Goal: Navigation & Orientation: Find specific page/section

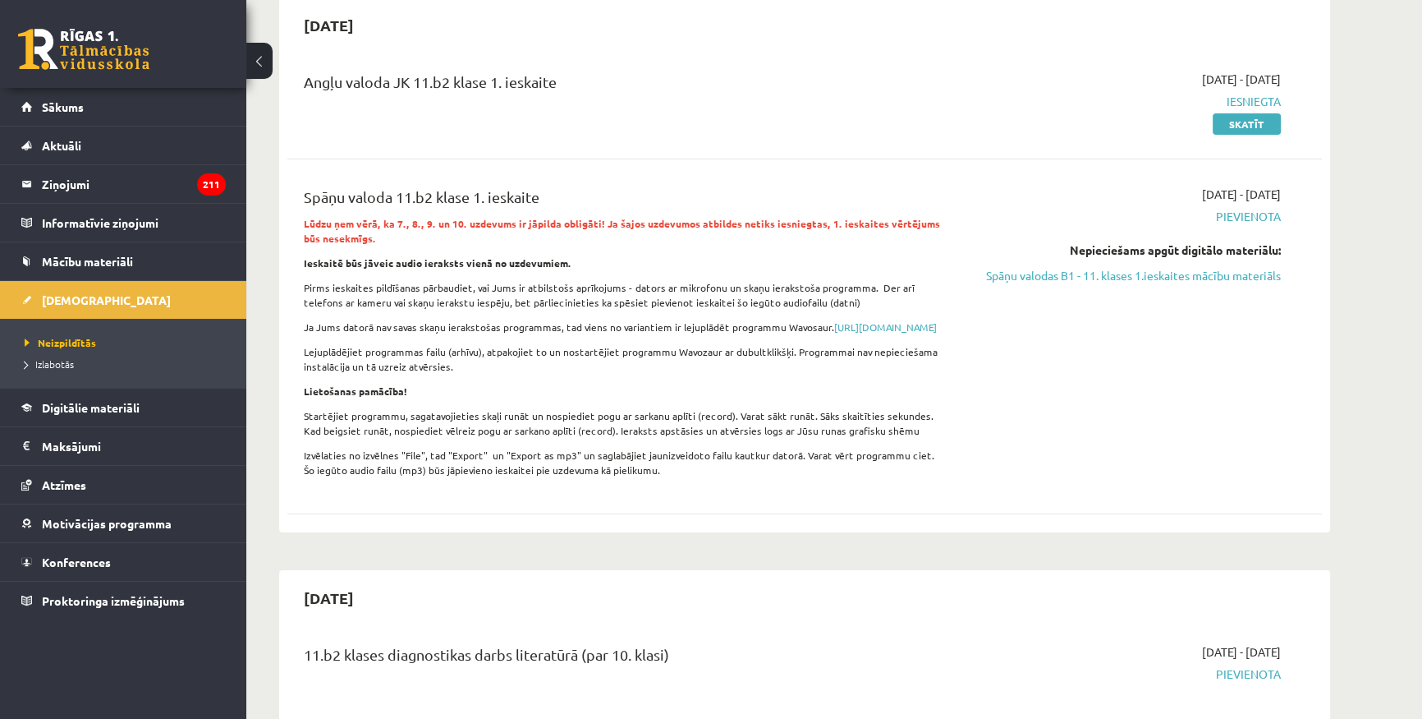
scroll to position [149, 0]
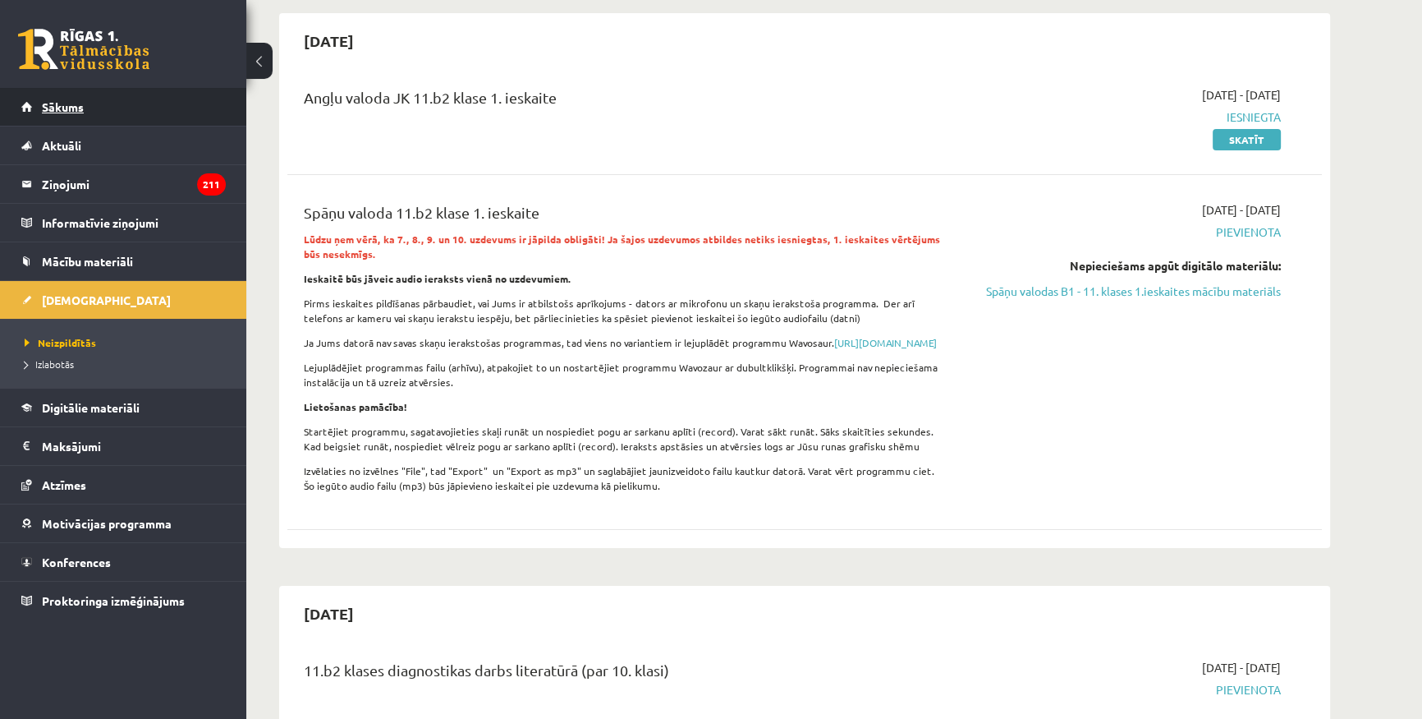
click at [82, 110] on span "Sākums" at bounding box center [63, 106] width 42 height 15
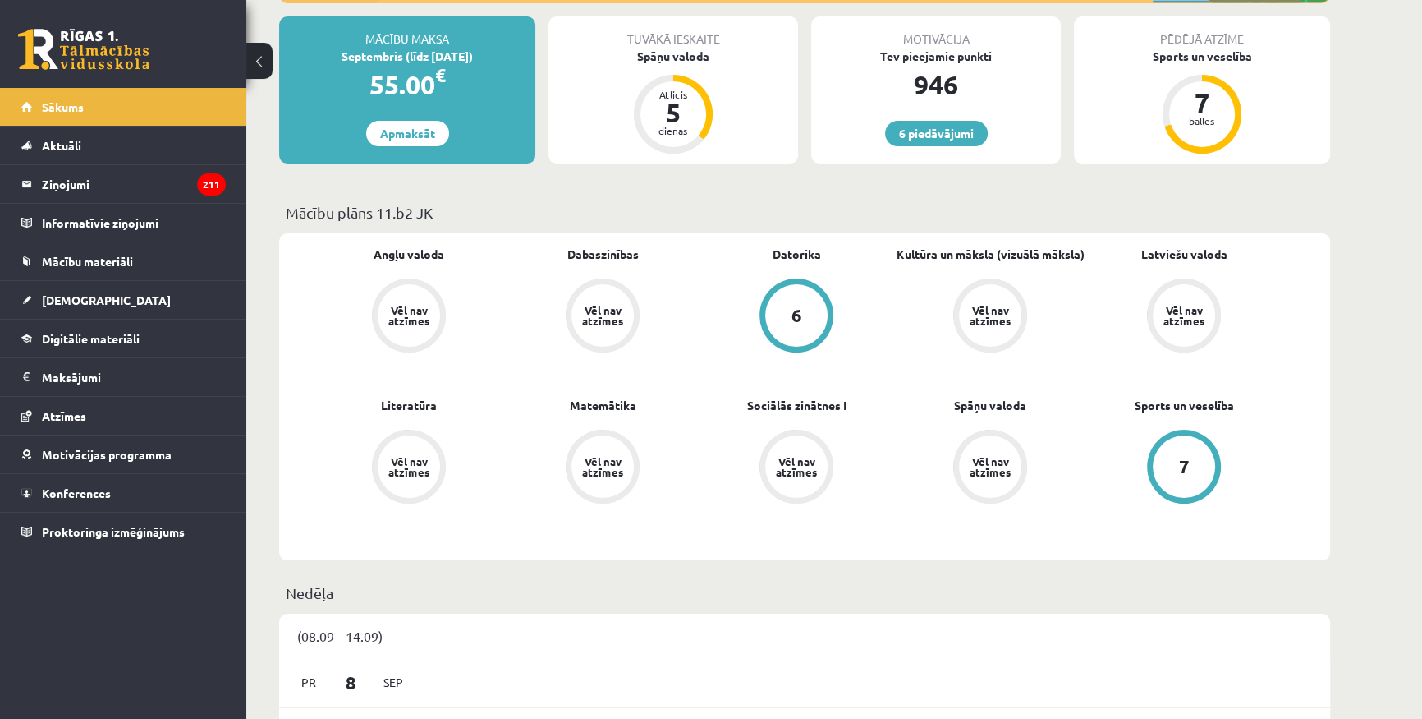
scroll to position [223, 0]
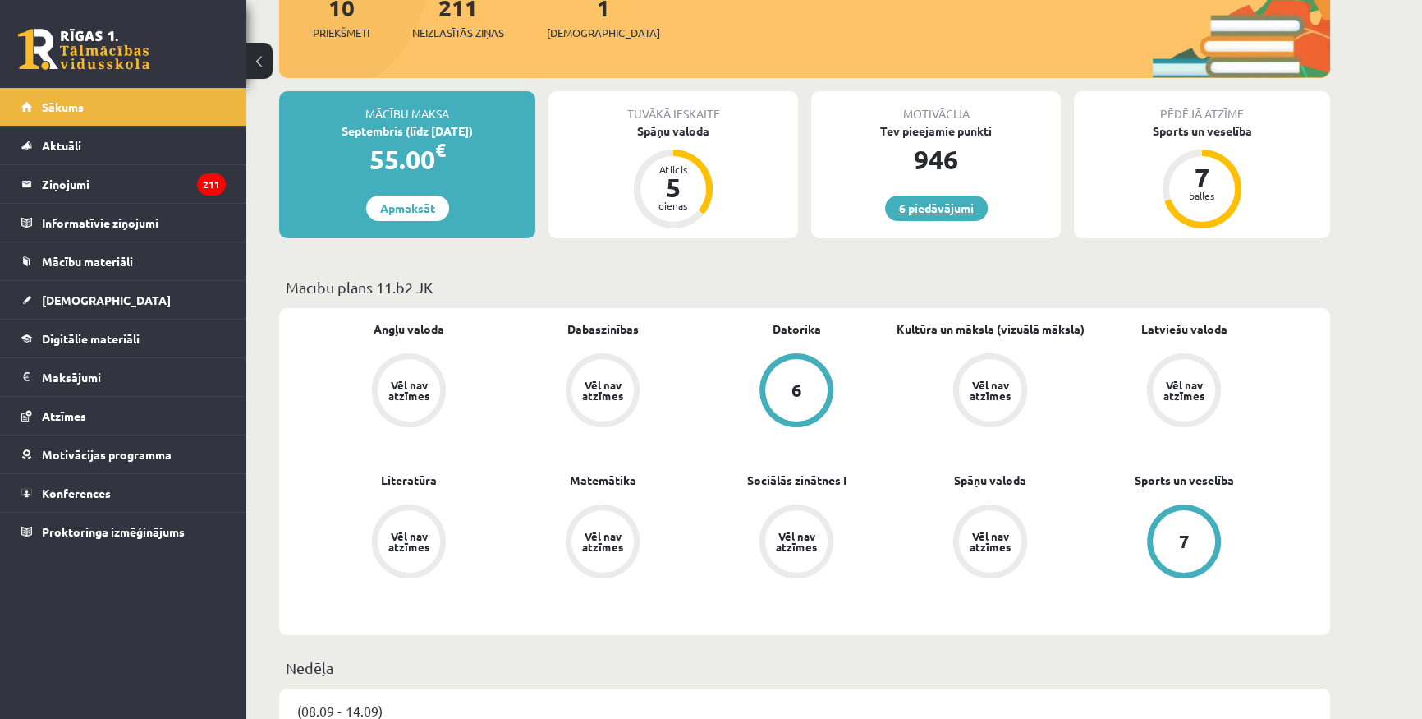
click at [975, 200] on link "6 piedāvājumi" at bounding box center [936, 207] width 103 height 25
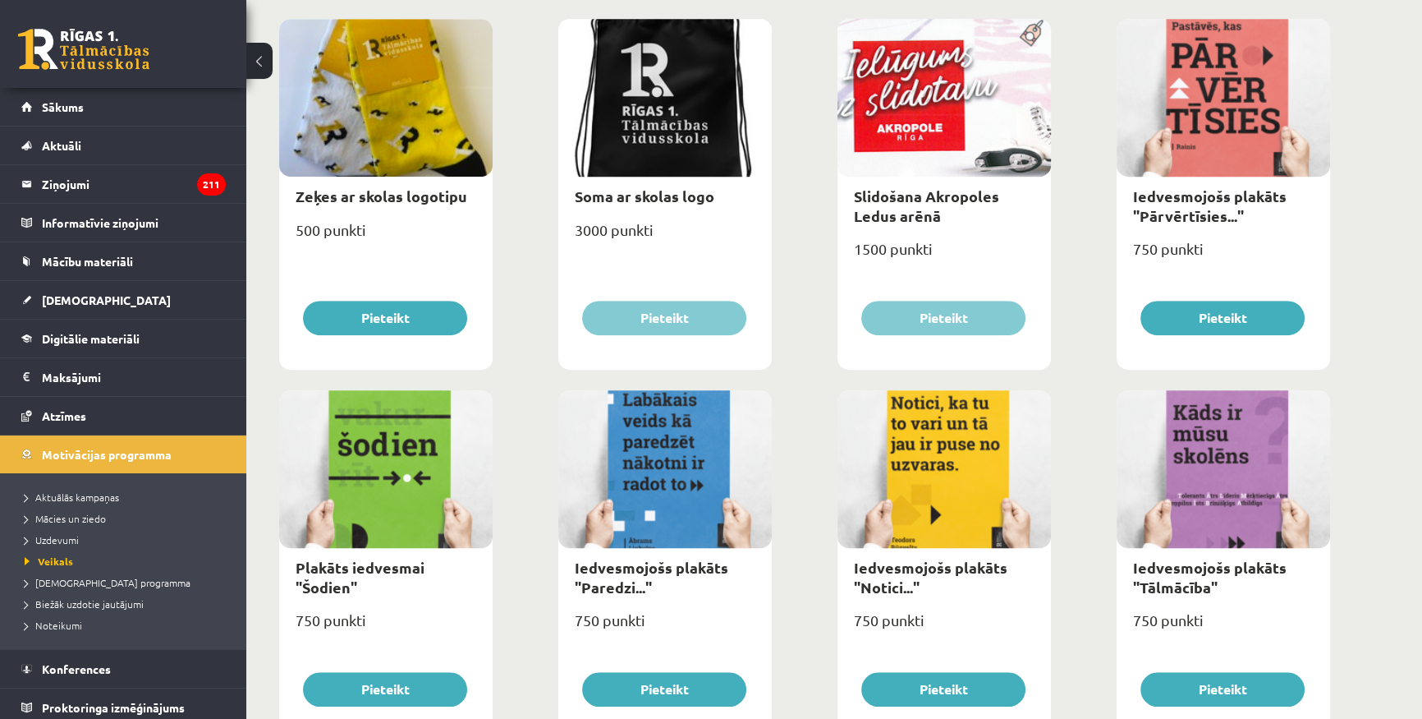
scroll to position [1430, 0]
